Goal: Information Seeking & Learning: Find specific fact

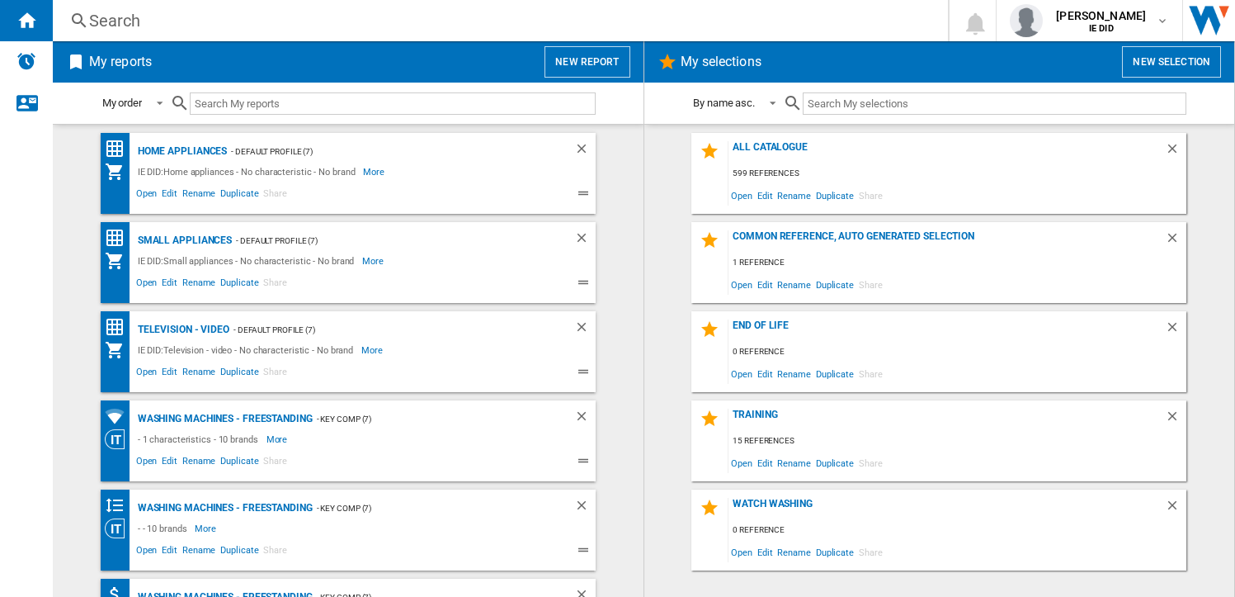
click at [271, 20] on div "Search" at bounding box center [497, 20] width 816 height 23
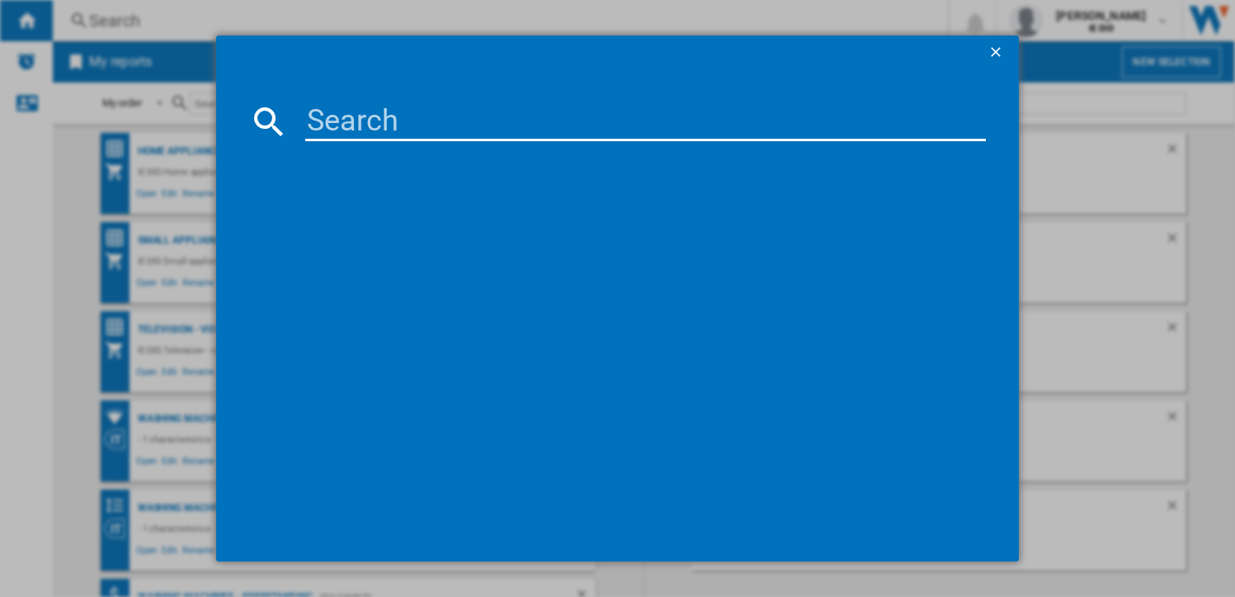
click at [321, 120] on input at bounding box center [645, 122] width 681 height 40
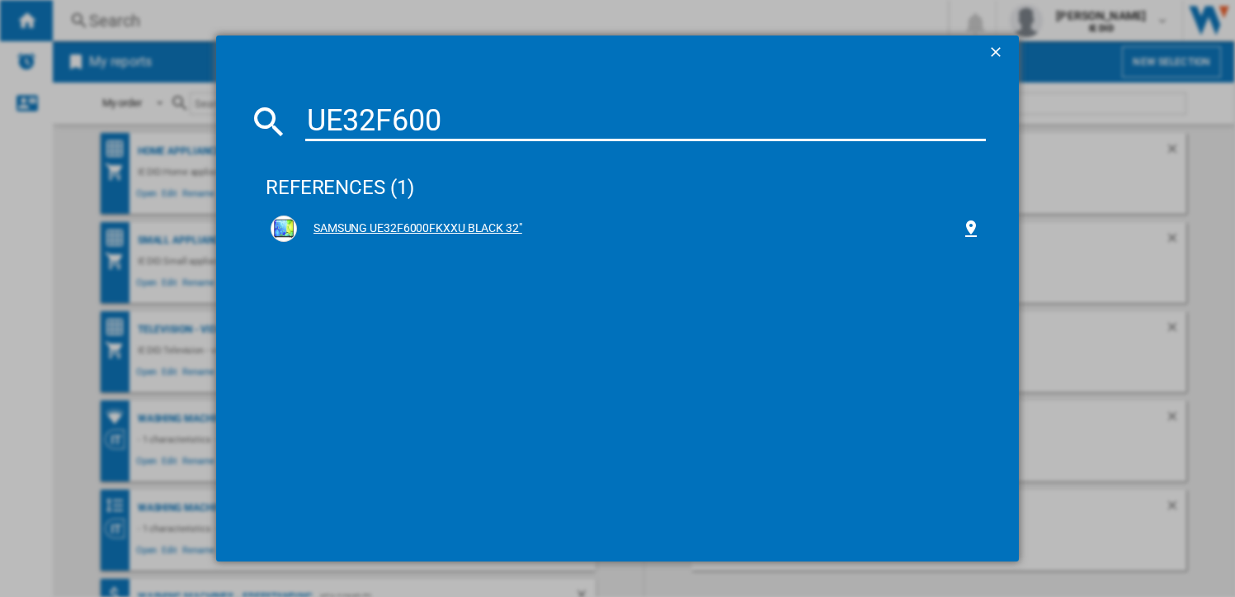
type input "UE32F600"
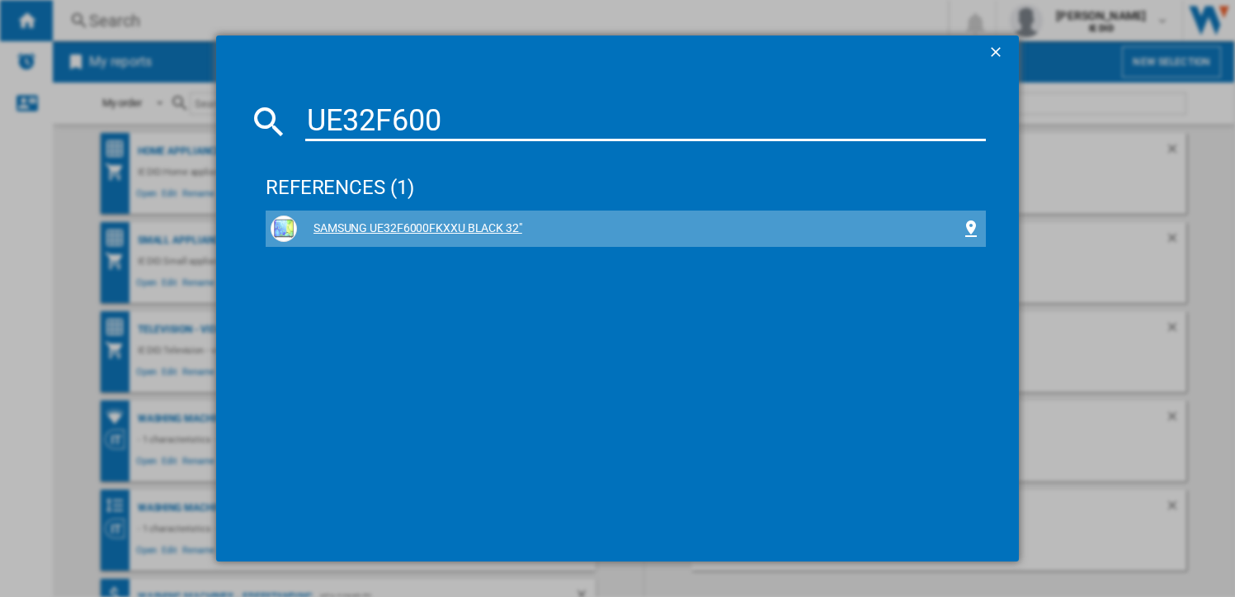
click at [423, 226] on div "SAMSUNG UE32F6000FKXXU BLACK 32"" at bounding box center [629, 228] width 664 height 17
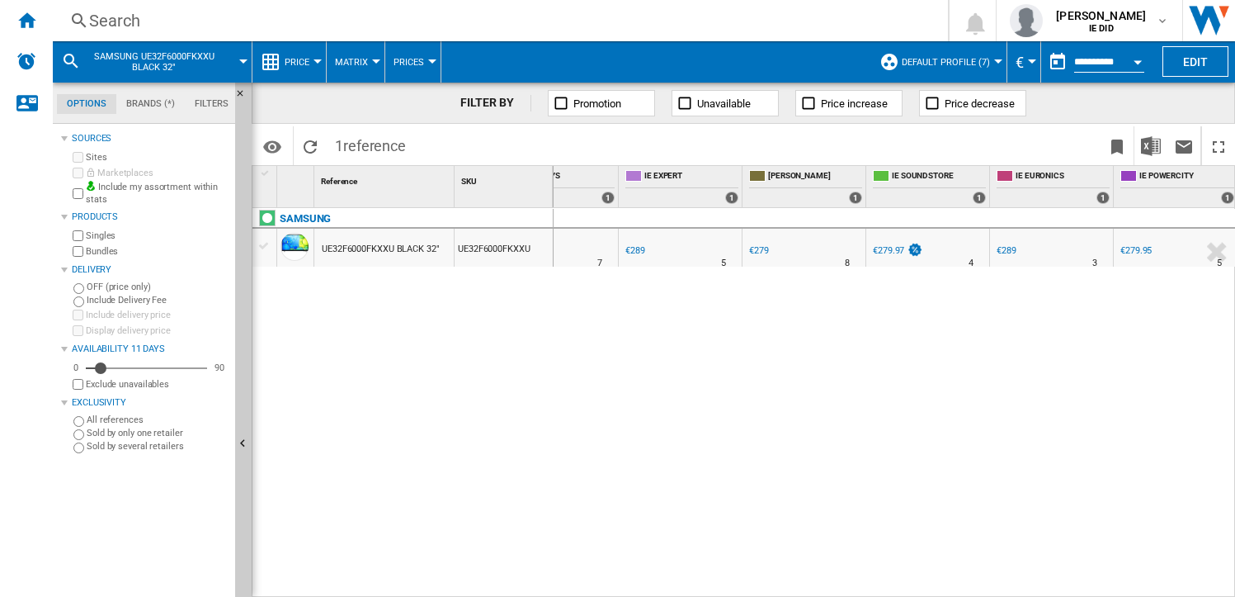
scroll to position [0, 597]
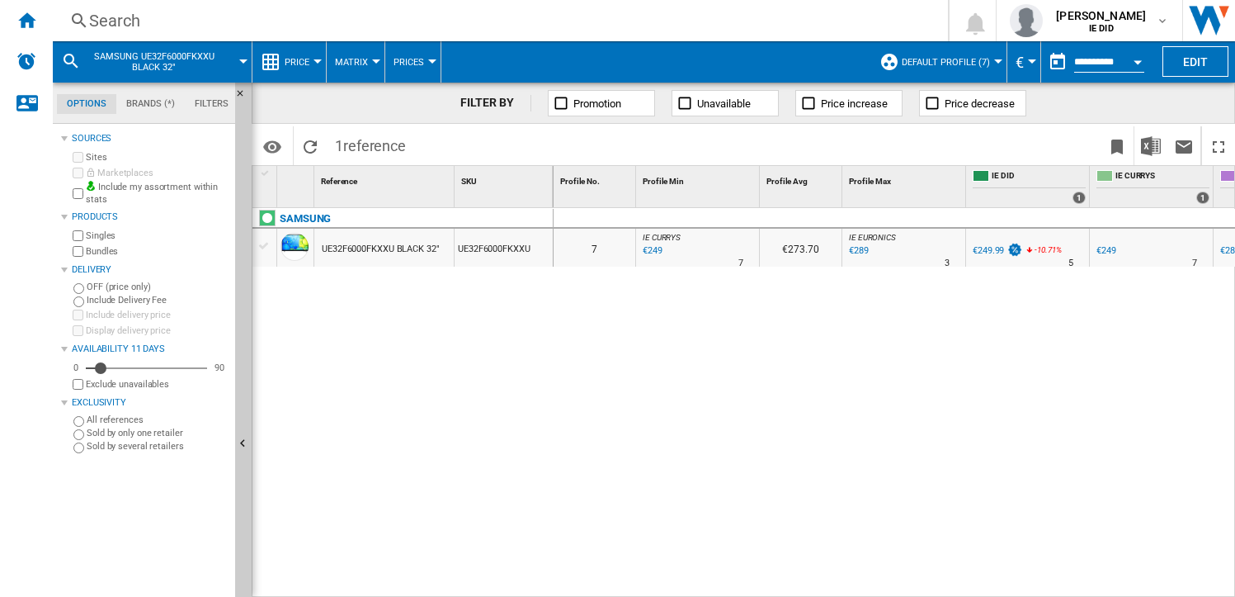
click at [654, 250] on div "€249" at bounding box center [651, 251] width 22 height 17
click at [401, 26] on div "Search" at bounding box center [497, 20] width 816 height 23
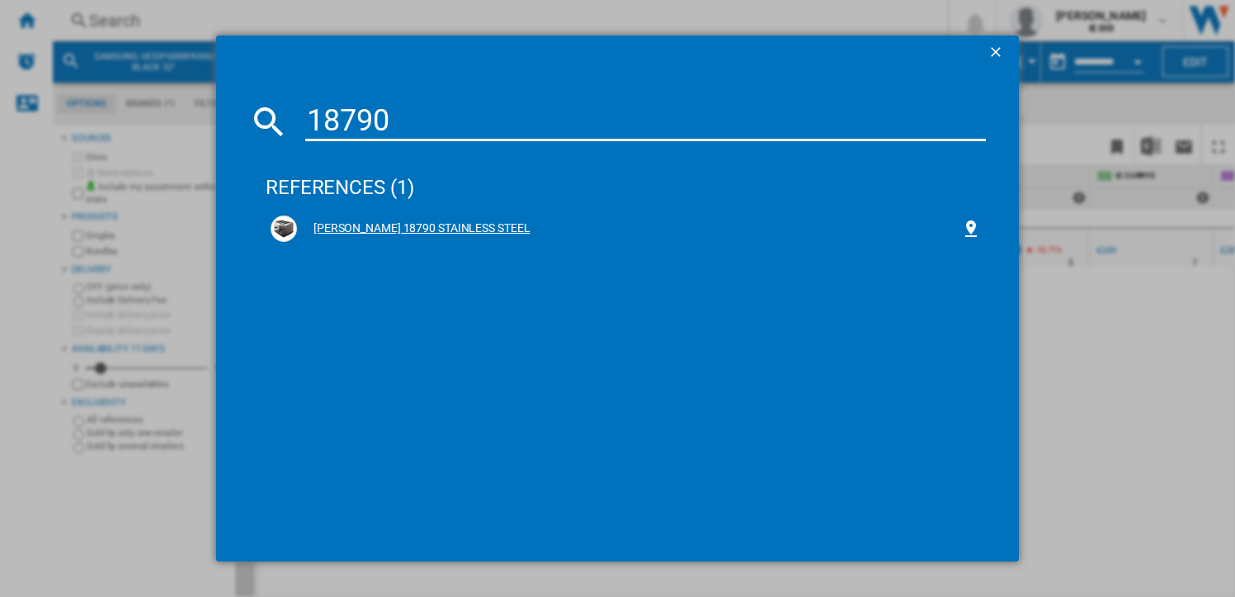
type input "18790"
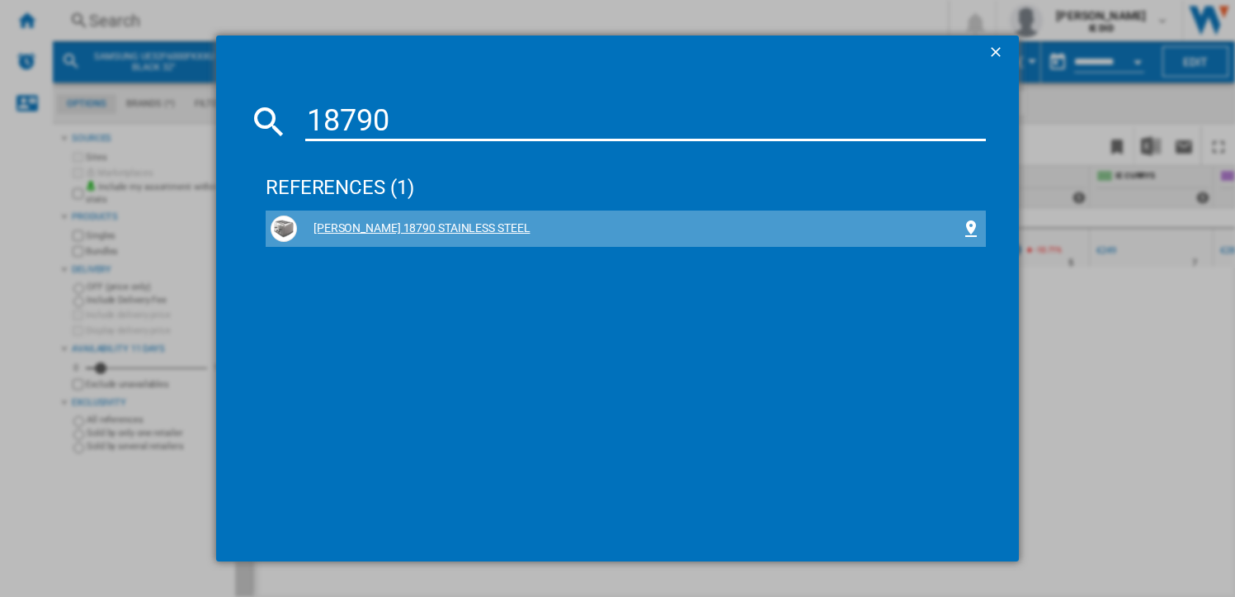
click at [441, 234] on div "[PERSON_NAME] 18790 STAINLESS STEEL" at bounding box center [629, 228] width 664 height 17
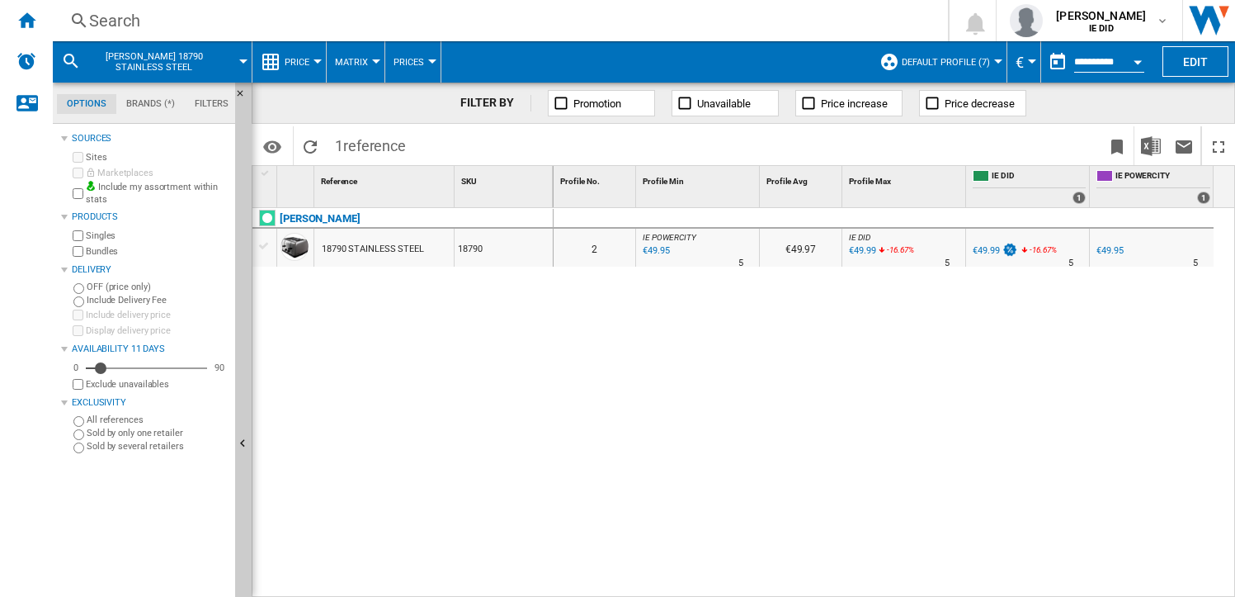
click at [662, 252] on div "€49.95" at bounding box center [654, 251] width 29 height 17
click at [306, 20] on div "Search" at bounding box center [497, 20] width 816 height 23
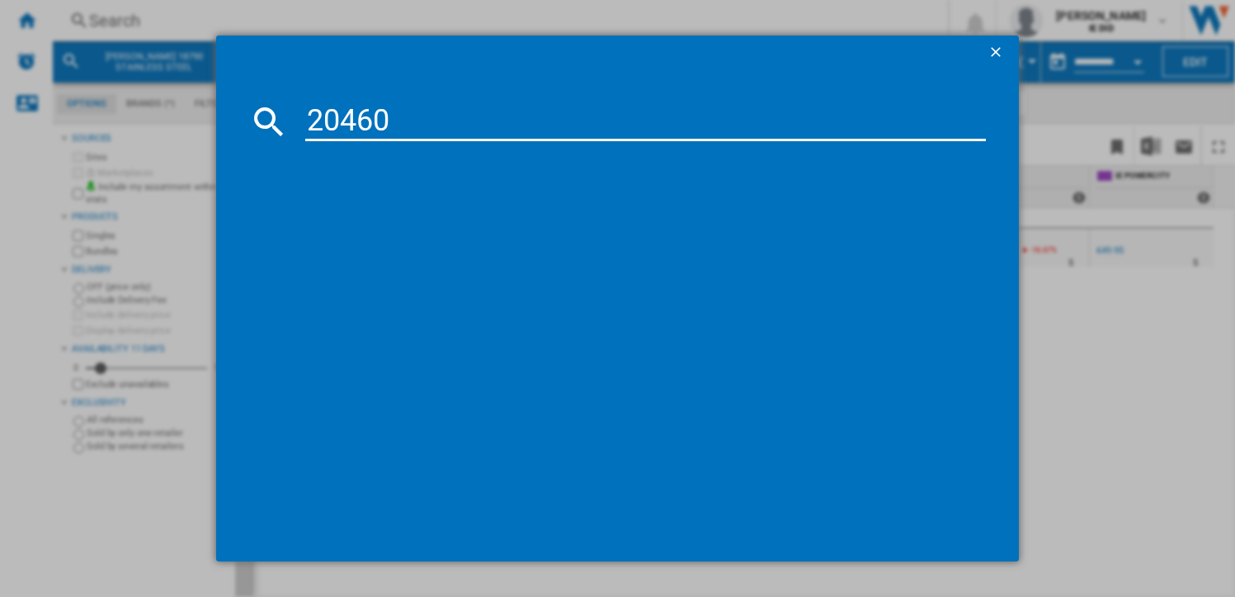
type input "20460"
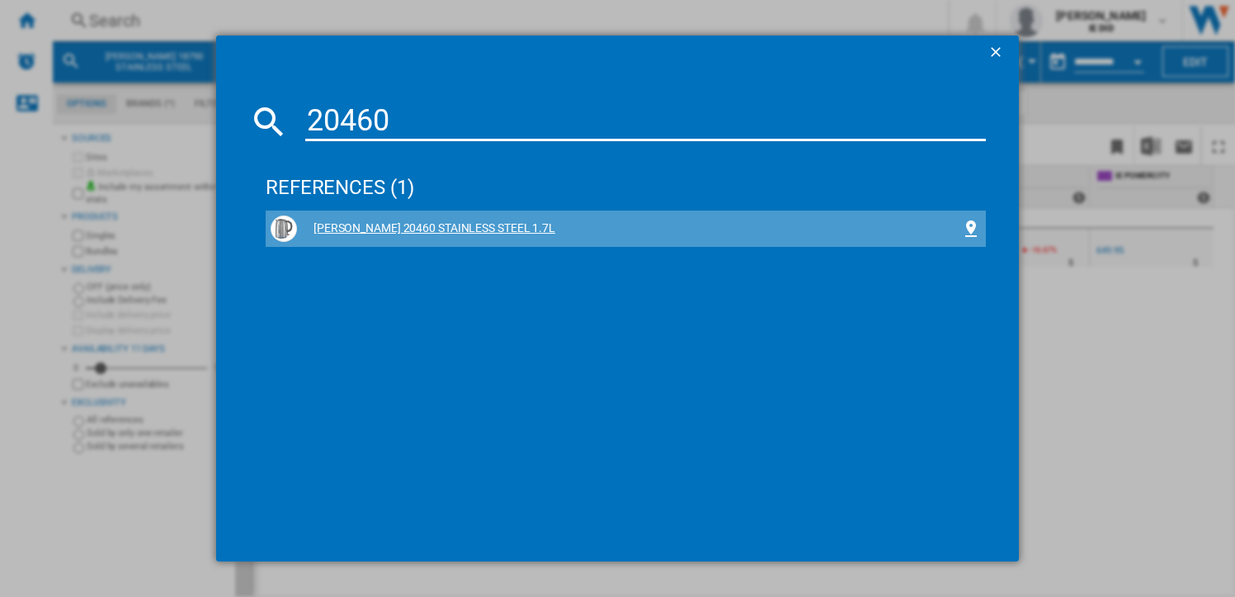
drag, startPoint x: 410, startPoint y: 246, endPoint x: 411, endPoint y: 236, distance: 9.9
click at [411, 238] on div "[PERSON_NAME] 20460 STAINLESS STEEL 1.7L" at bounding box center [626, 228] width 711 height 26
click at [411, 228] on div "[PERSON_NAME] 20460 STAINLESS STEEL 1.7L" at bounding box center [629, 228] width 664 height 17
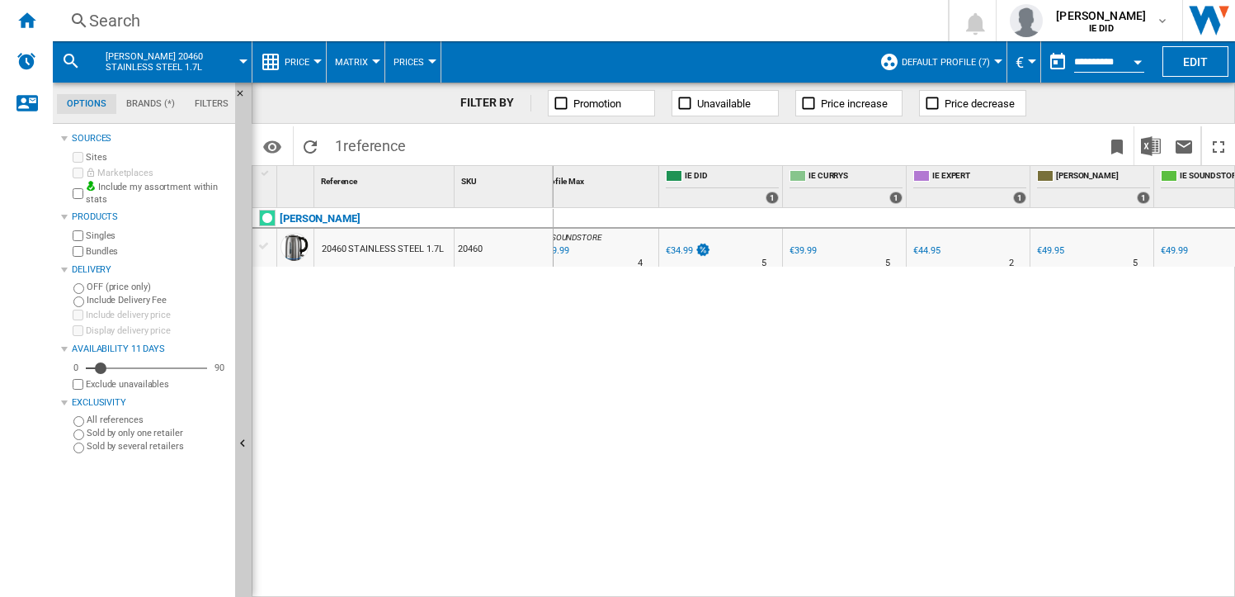
scroll to position [0, 328]
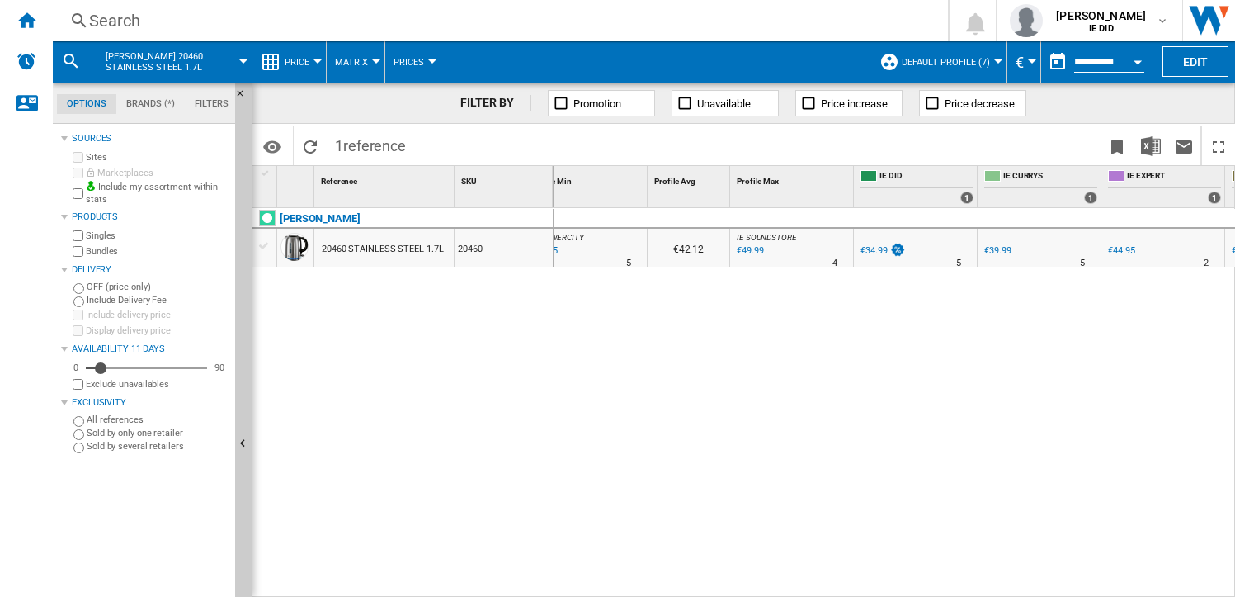
click at [1002, 250] on div "€39.99" at bounding box center [998, 250] width 26 height 11
